Goal: Information Seeking & Learning: Learn about a topic

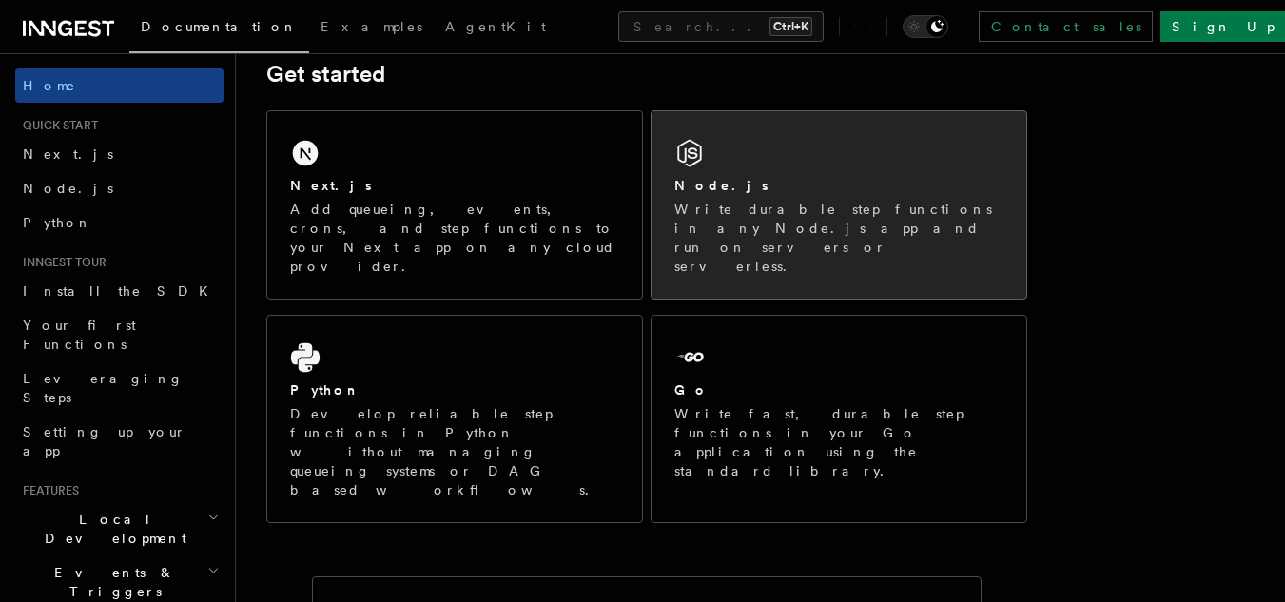
click at [745, 195] on div "Node.js" at bounding box center [839, 186] width 329 height 20
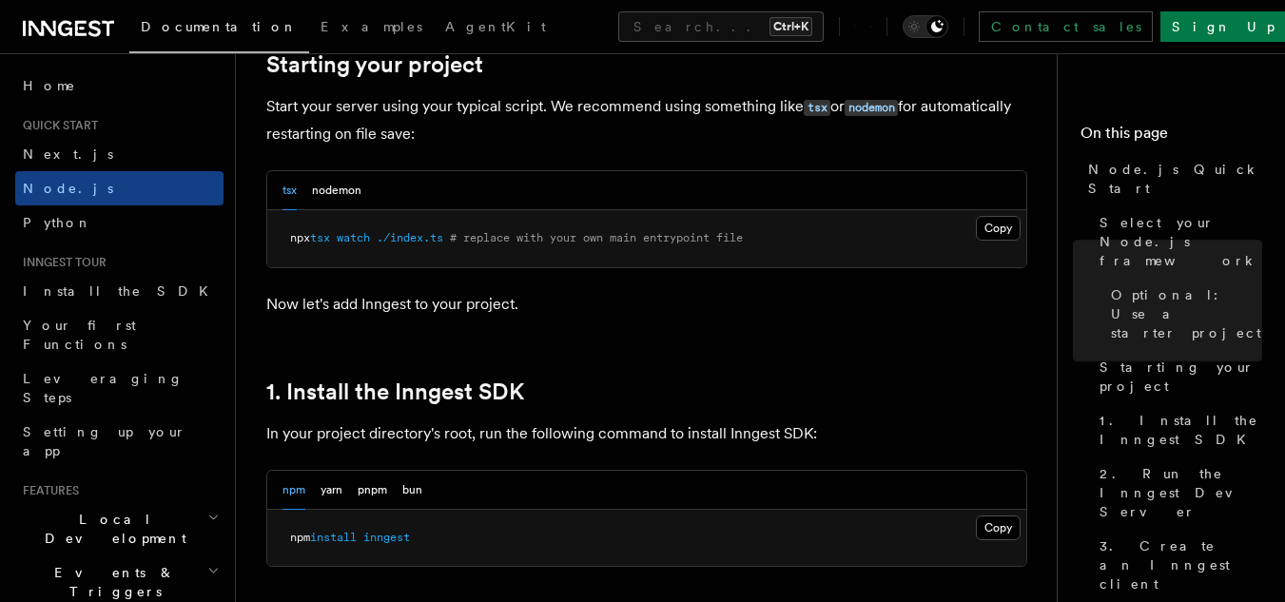
scroll to position [951, 0]
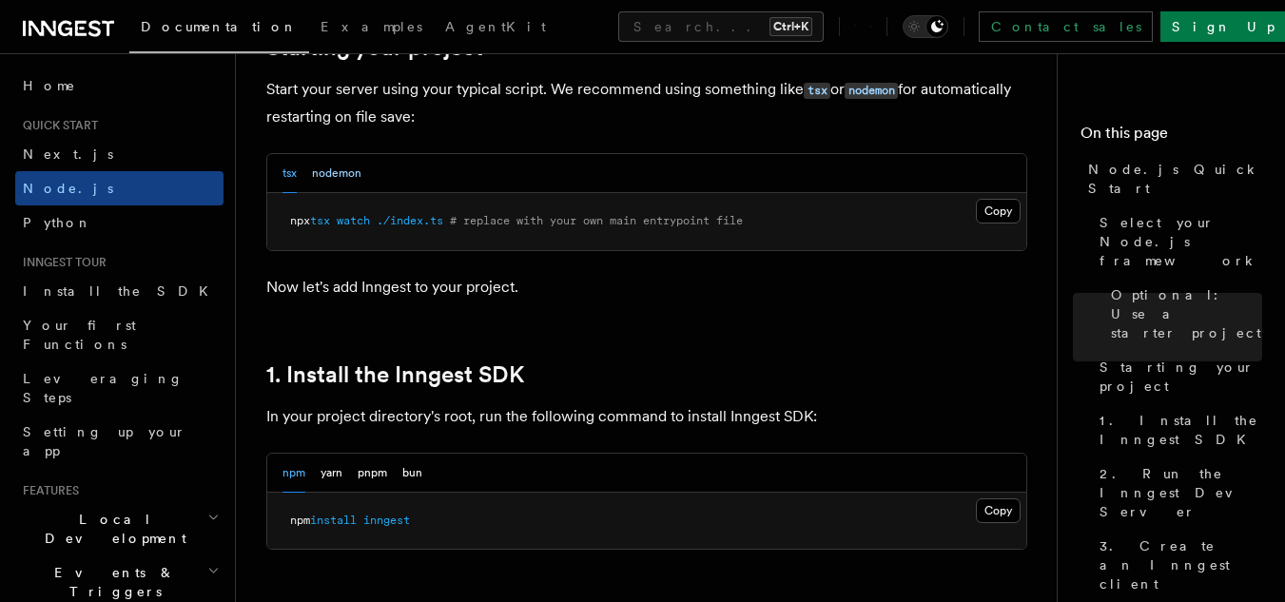
click at [348, 174] on button "nodemon" at bounding box center [336, 173] width 49 height 39
click at [286, 171] on button "tsx" at bounding box center [290, 173] width 14 height 39
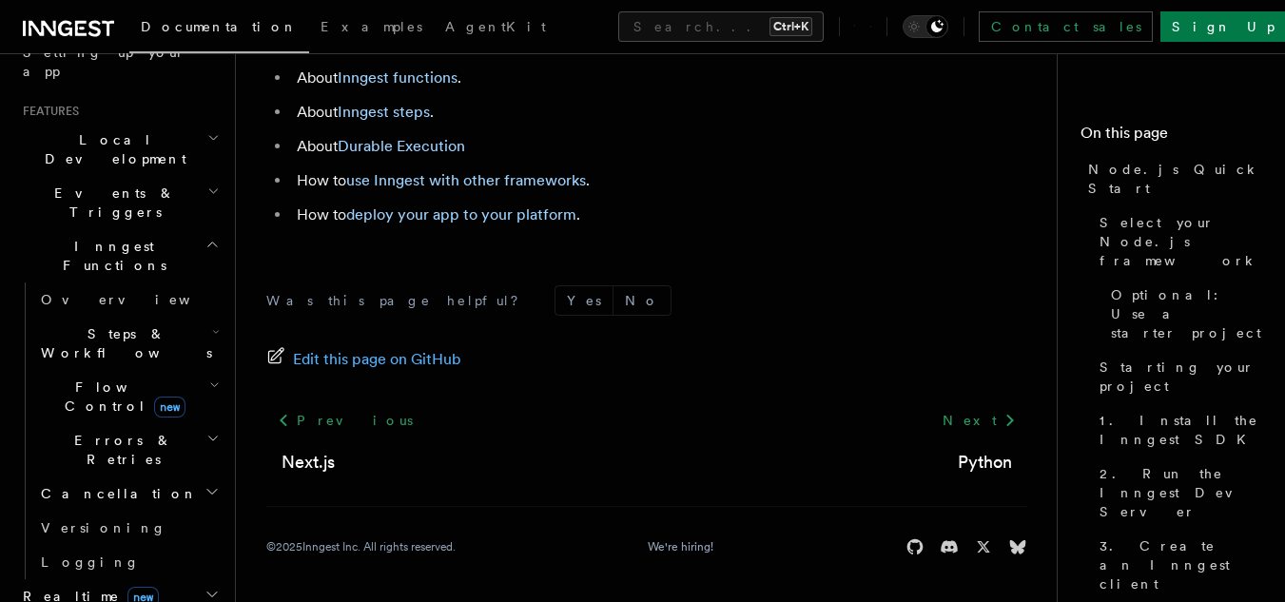
scroll to position [381, 0]
click at [72, 236] on span "Inngest Functions" at bounding box center [110, 255] width 190 height 38
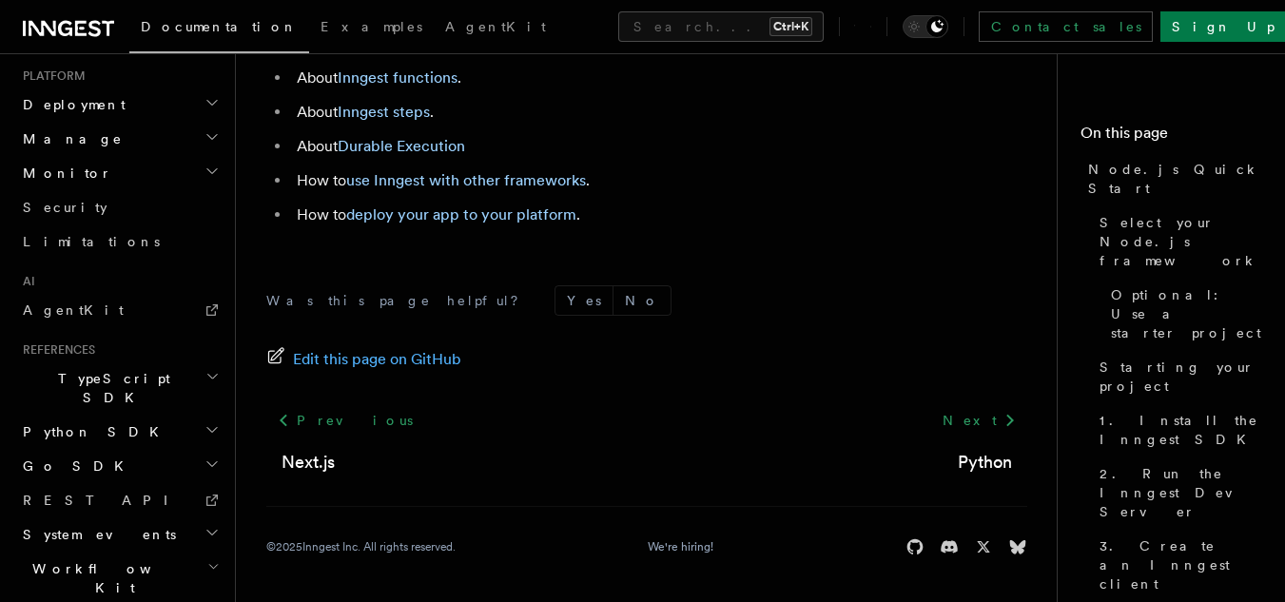
scroll to position [680, 0]
click at [88, 480] on link "REST API" at bounding box center [119, 497] width 208 height 34
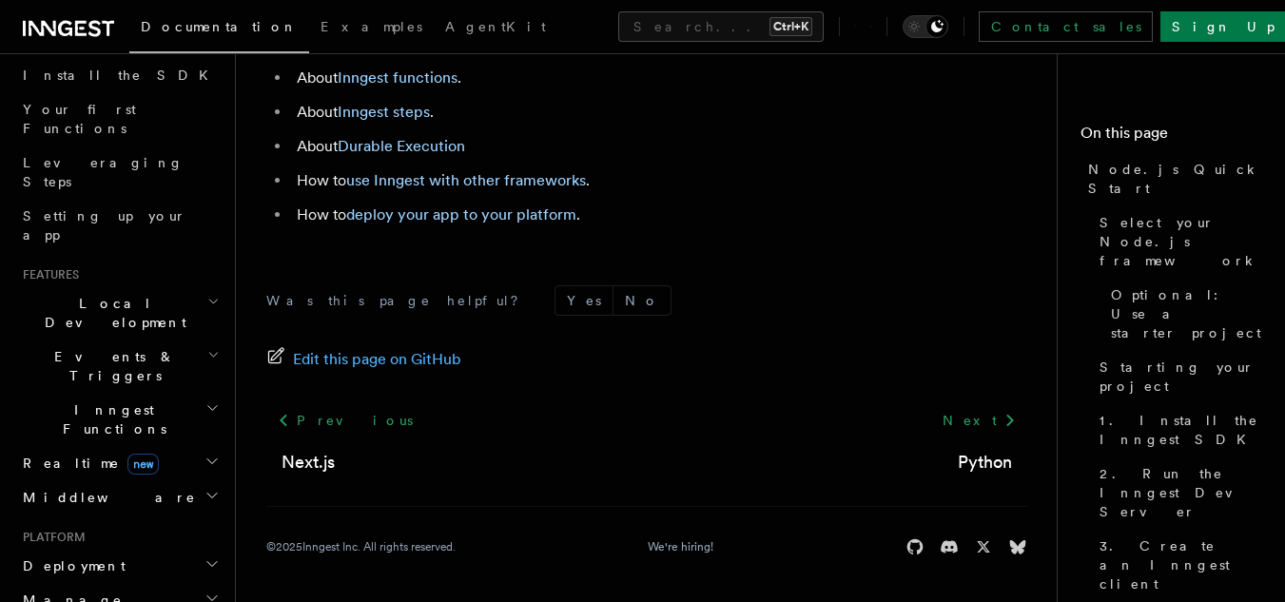
scroll to position [205, 0]
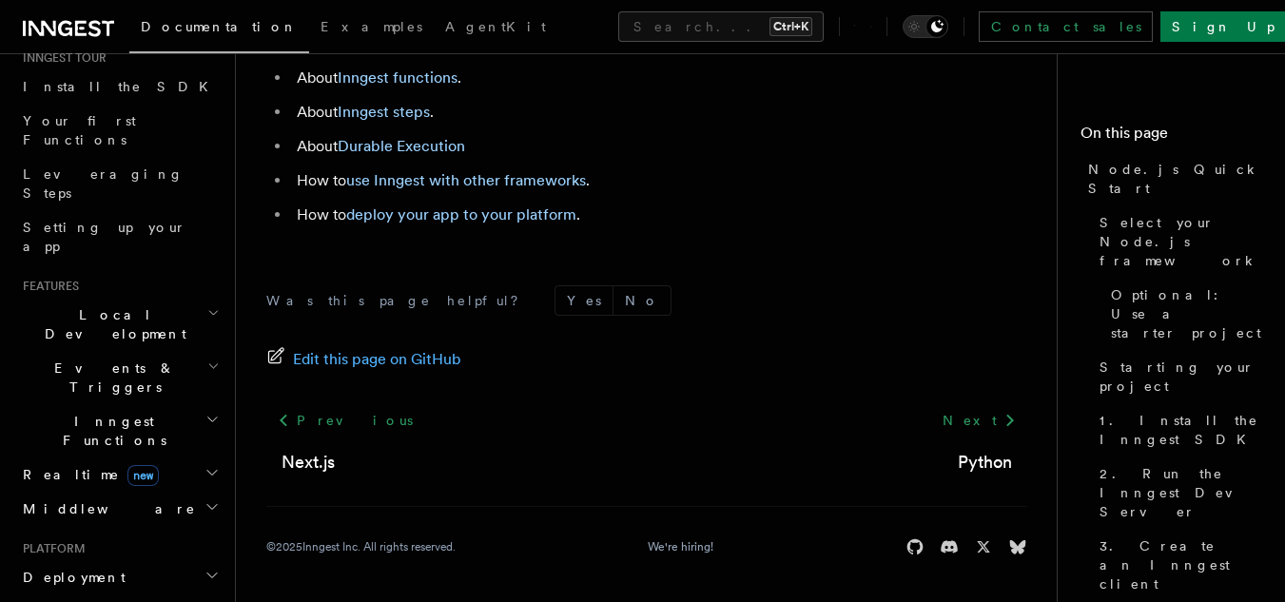
click at [70, 305] on span "Local Development" at bounding box center [111, 324] width 192 height 38
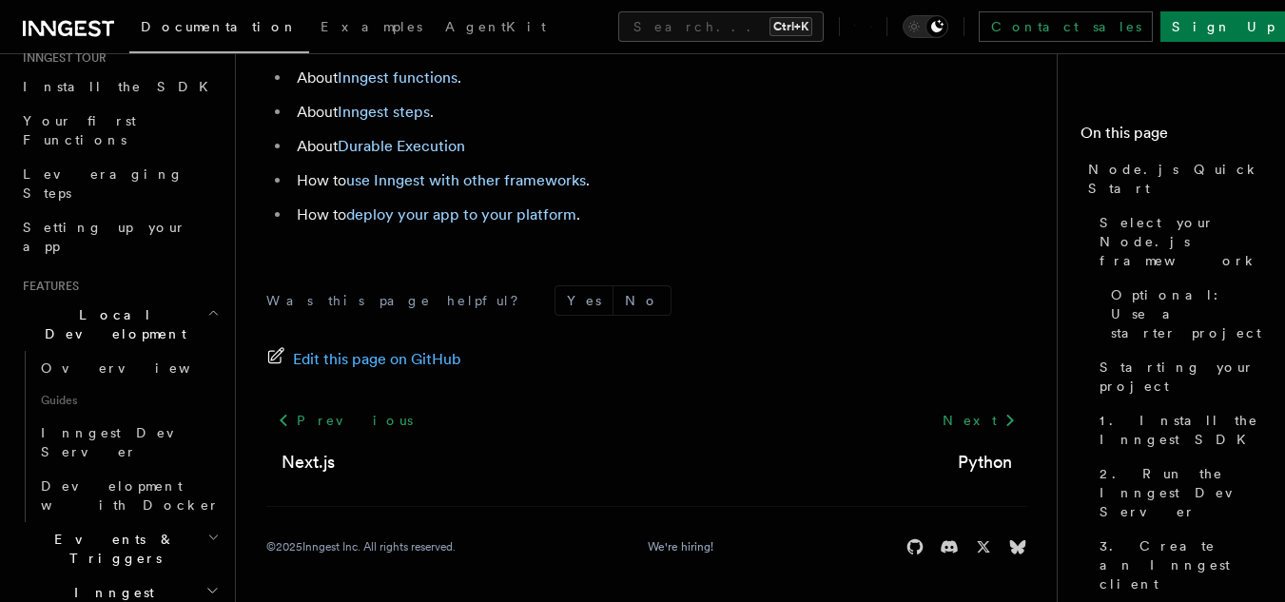
click at [70, 305] on span "Local Development" at bounding box center [111, 324] width 192 height 38
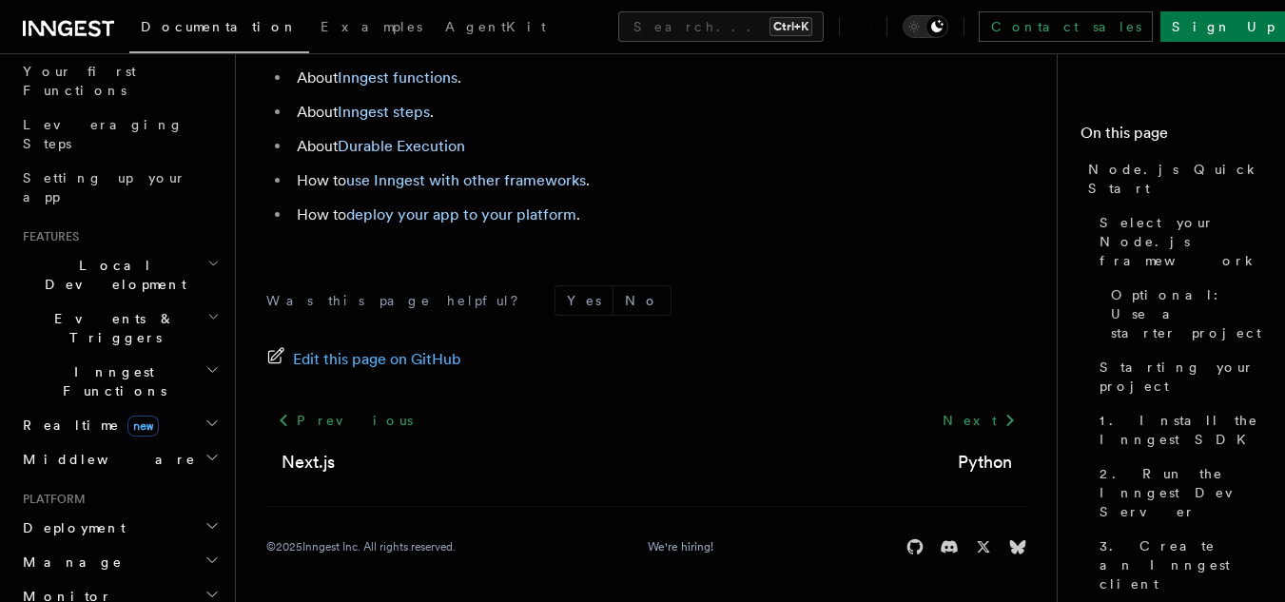
scroll to position [300, 0]
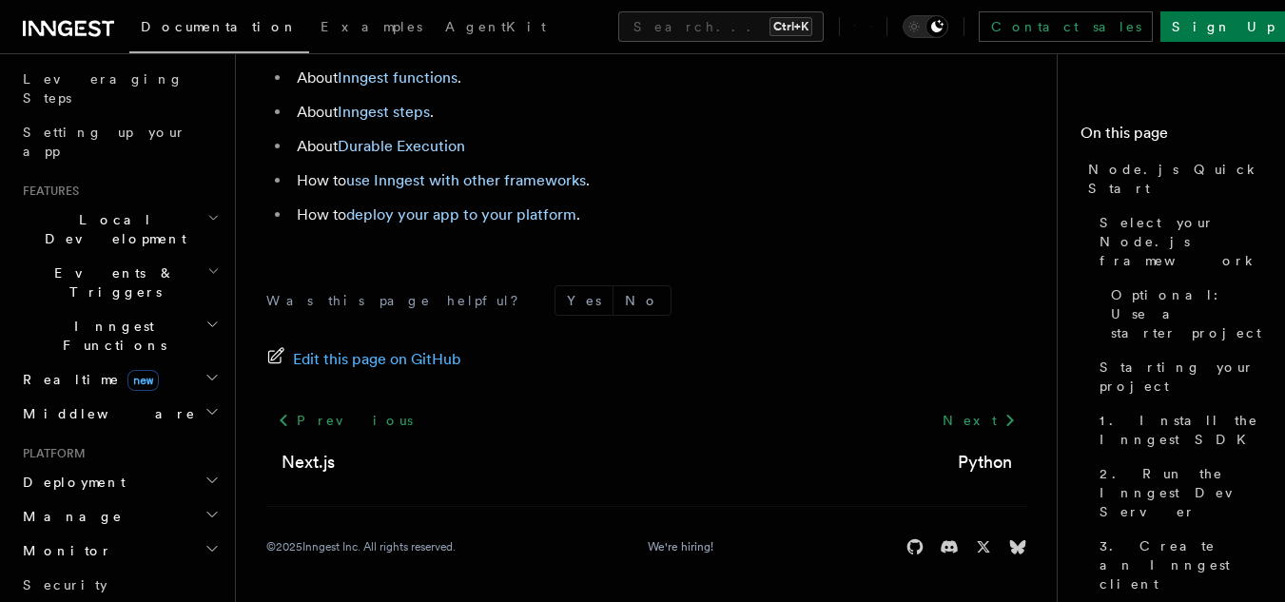
click at [69, 404] on span "Middleware" at bounding box center [105, 413] width 181 height 19
click at [61, 370] on span "Realtime new" at bounding box center [87, 379] width 144 height 19
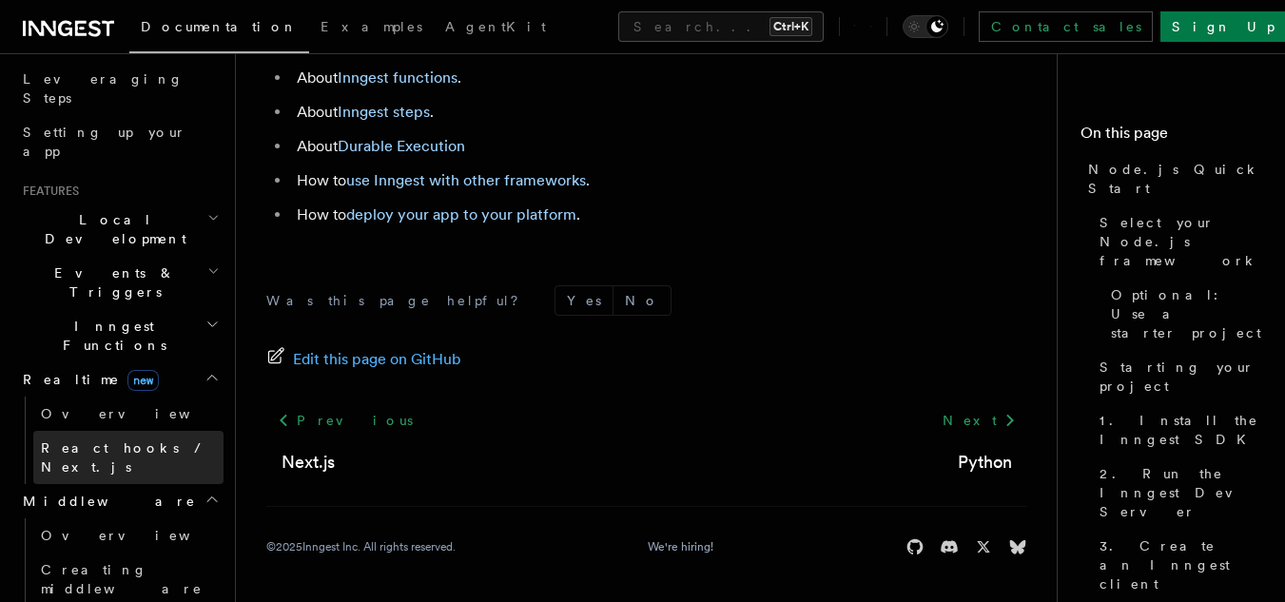
click at [75, 441] on span "React hooks / Next.js" at bounding box center [125, 458] width 168 height 34
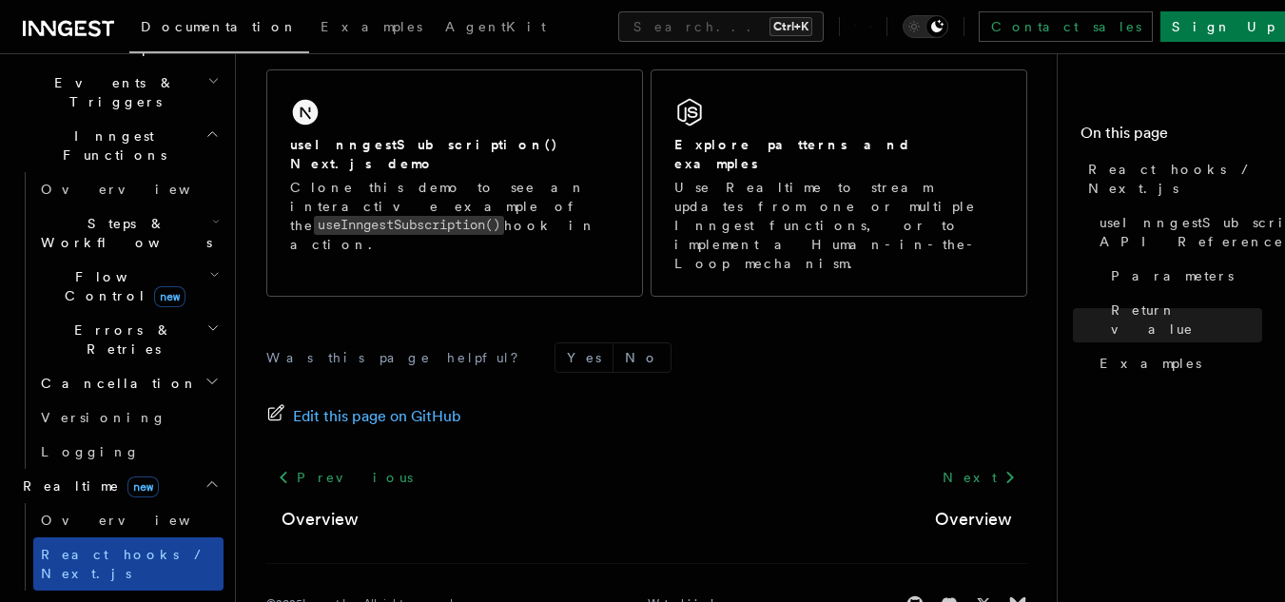
scroll to position [585, 0]
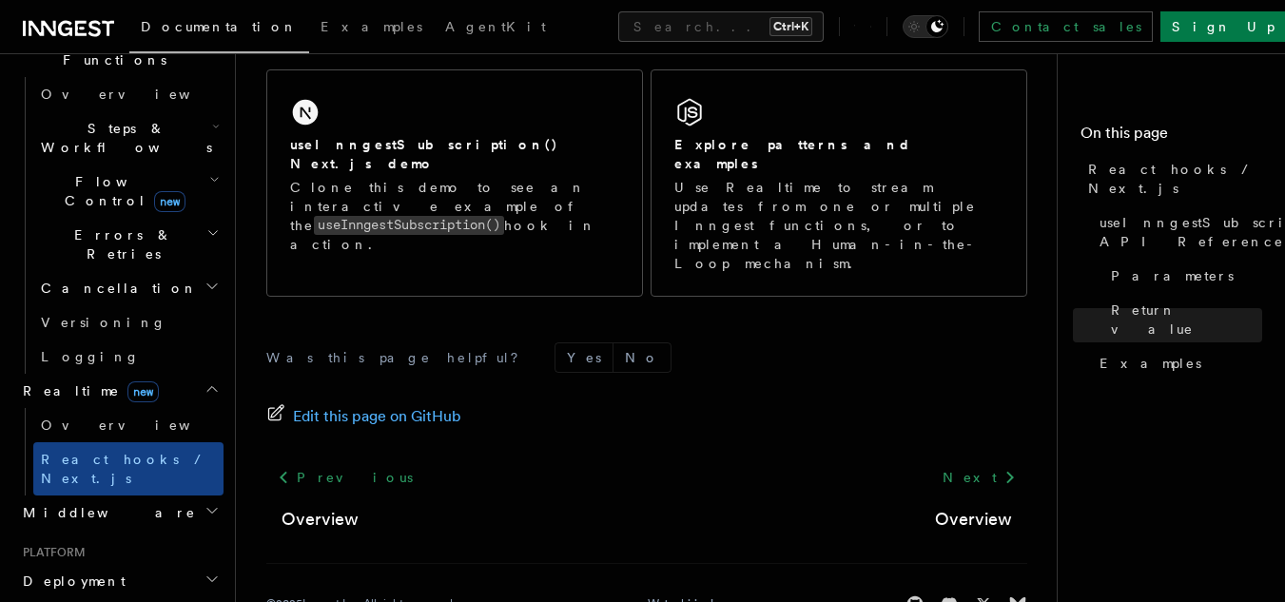
click at [104, 496] on h2 "Middleware" at bounding box center [119, 513] width 208 height 34
click at [107, 574] on span "Creating middleware" at bounding box center [122, 591] width 162 height 34
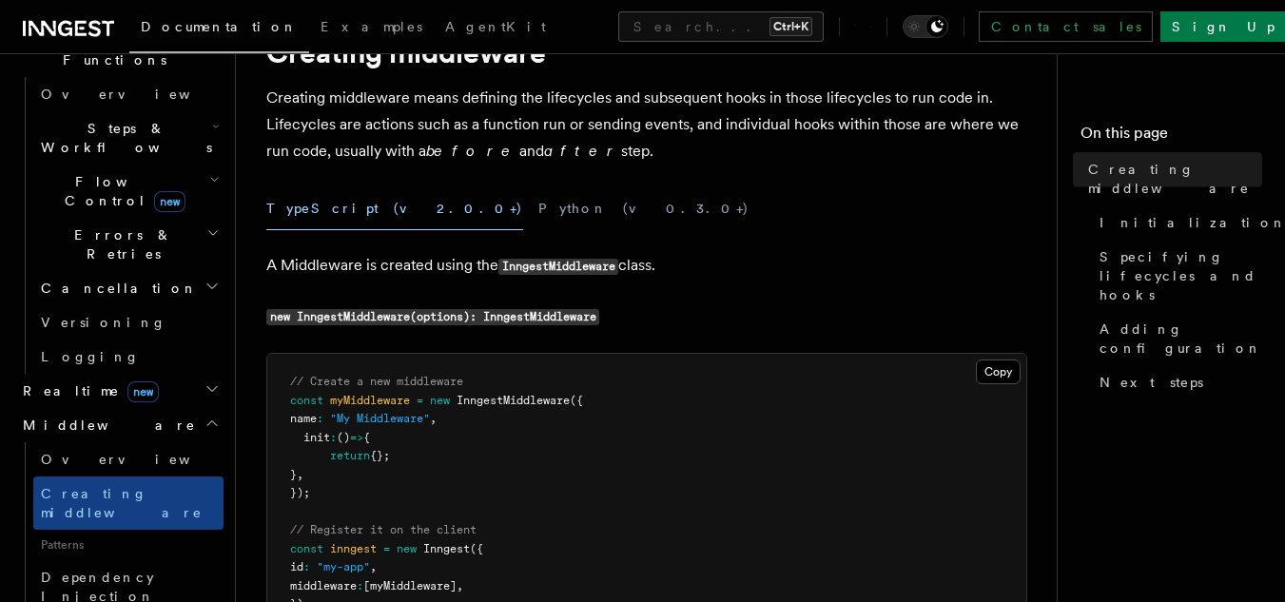
scroll to position [285, 0]
